Goal: Task Accomplishment & Management: Use online tool/utility

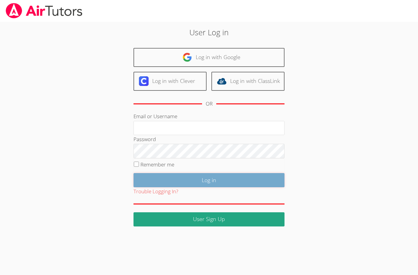
click at [149, 178] on input "Log in" at bounding box center [208, 180] width 151 height 14
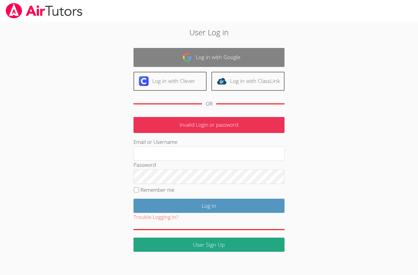
click at [160, 57] on link "Log in with Google" at bounding box center [208, 57] width 151 height 19
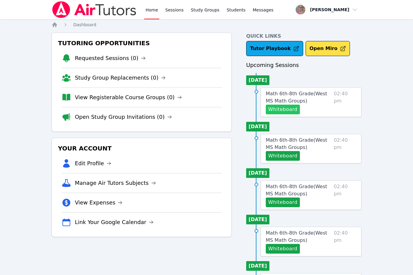
click at [282, 108] on button "Whiteboard" at bounding box center [283, 110] width 34 height 10
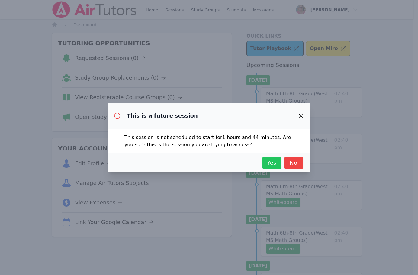
click at [272, 159] on span "Yes" at bounding box center [271, 163] width 13 height 8
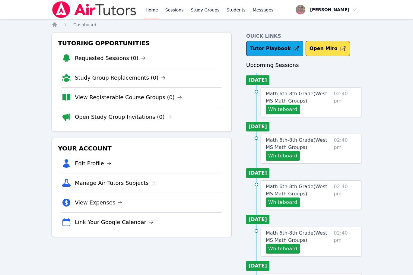
click at [349, 242] on span "02:40 pm" at bounding box center [345, 242] width 22 height 24
click at [277, 109] on button "Whiteboard" at bounding box center [283, 110] width 34 height 10
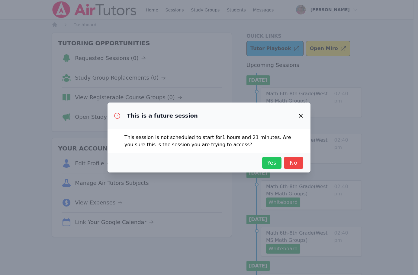
click at [267, 165] on span "Yes" at bounding box center [271, 163] width 13 height 8
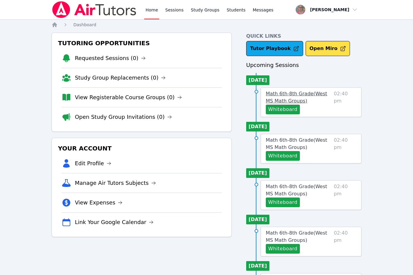
click at [276, 93] on span "Math 6th-8th Grade ( West MS Math Groups )" at bounding box center [297, 97] width 62 height 13
click at [276, 93] on div "Home Sessions Study Groups Students Messages Open user menu Nola Dorman Open ma…" at bounding box center [206, 275] width 413 height 550
